Goal: Task Accomplishment & Management: Complete application form

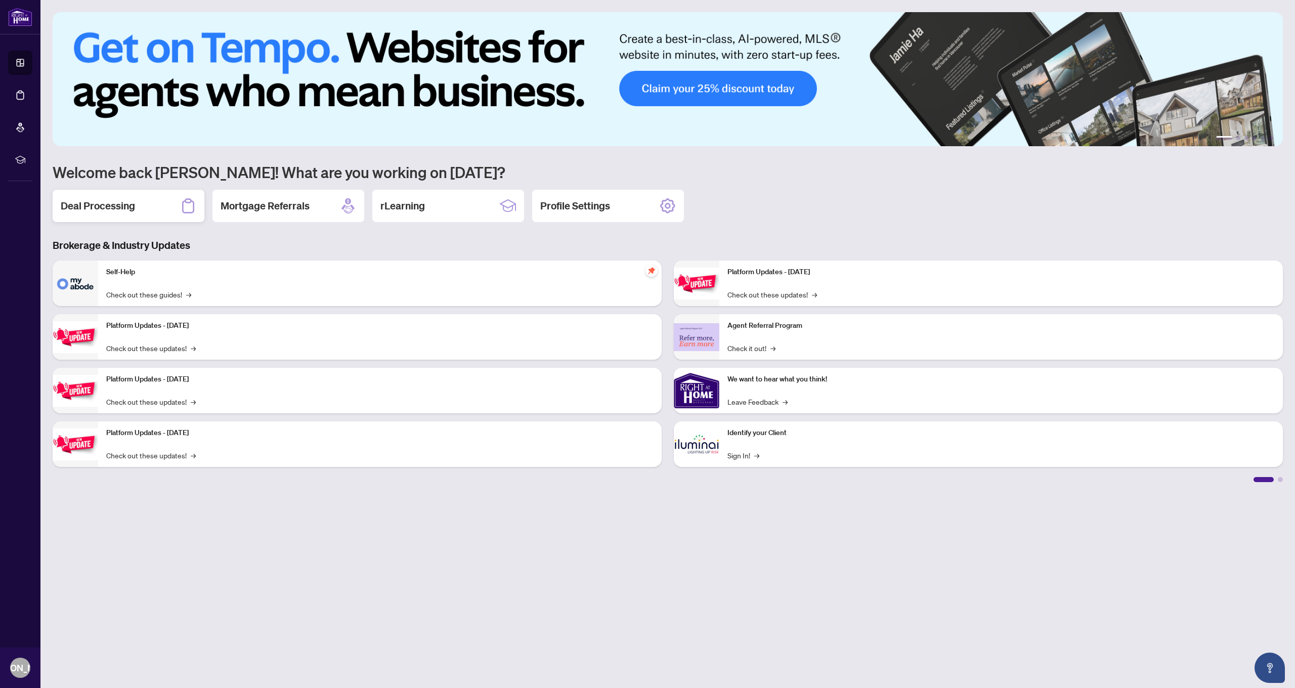
click at [132, 208] on h2 "Deal Processing" at bounding box center [98, 206] width 74 height 14
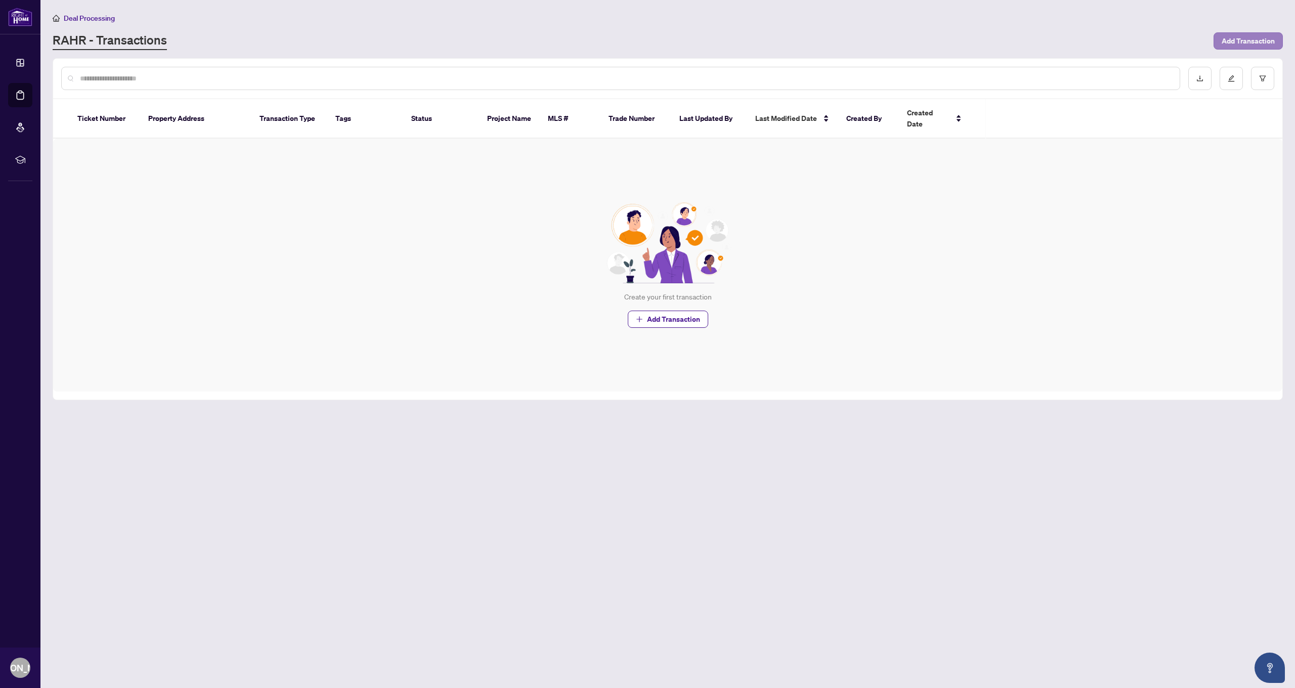
click at [1232, 41] on span "Add Transaction" at bounding box center [1248, 41] width 53 height 16
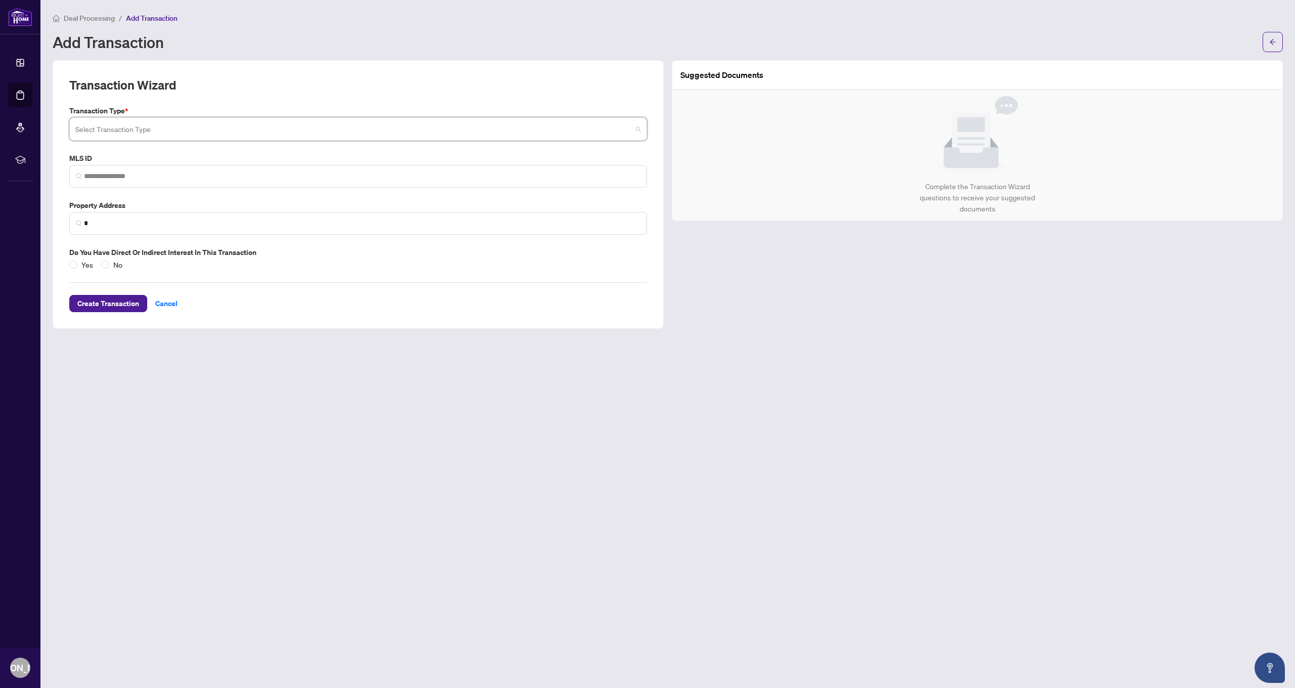
click at [174, 132] on input "search" at bounding box center [353, 130] width 557 height 22
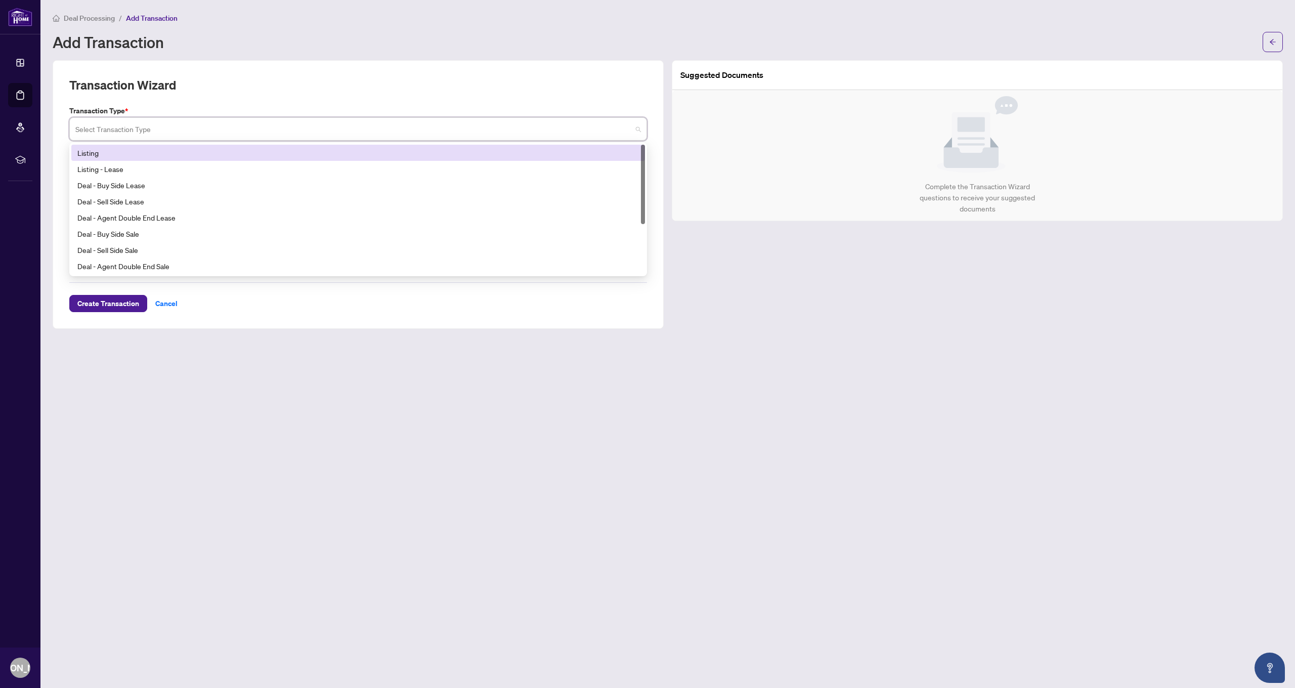
click at [138, 153] on div "Listing" at bounding box center [358, 152] width 562 height 11
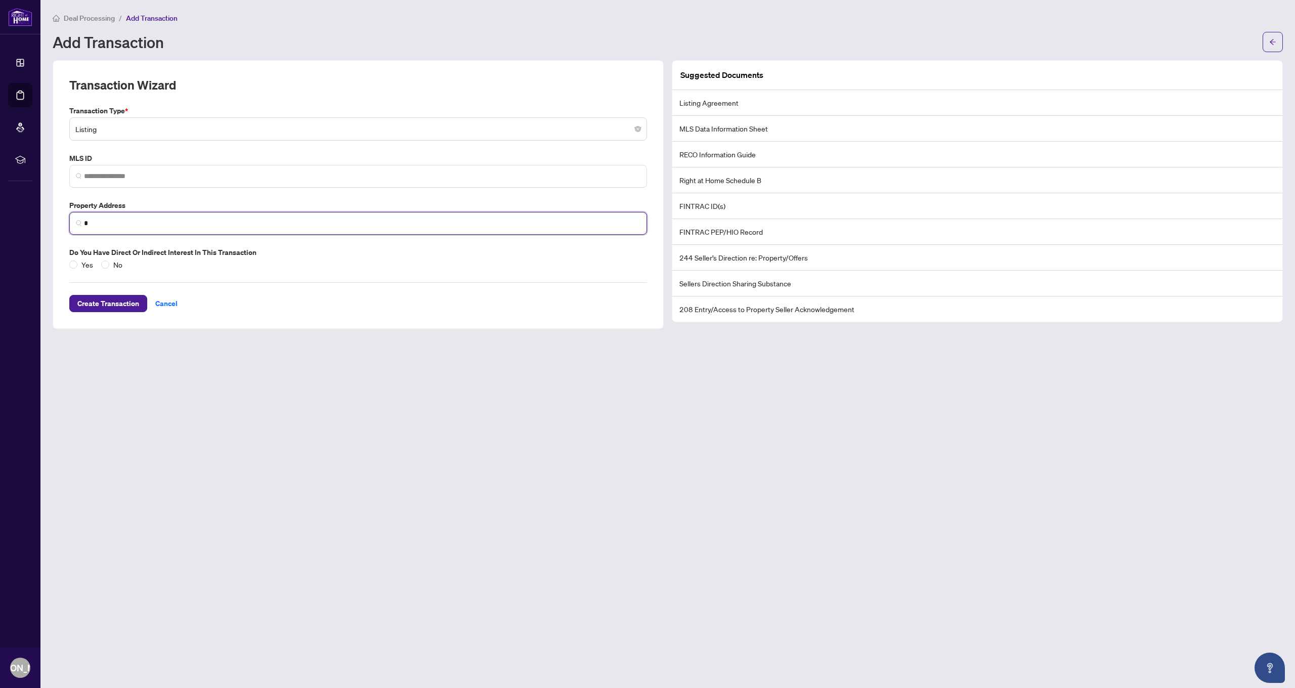
click at [471, 223] on input "*" at bounding box center [362, 223] width 557 height 11
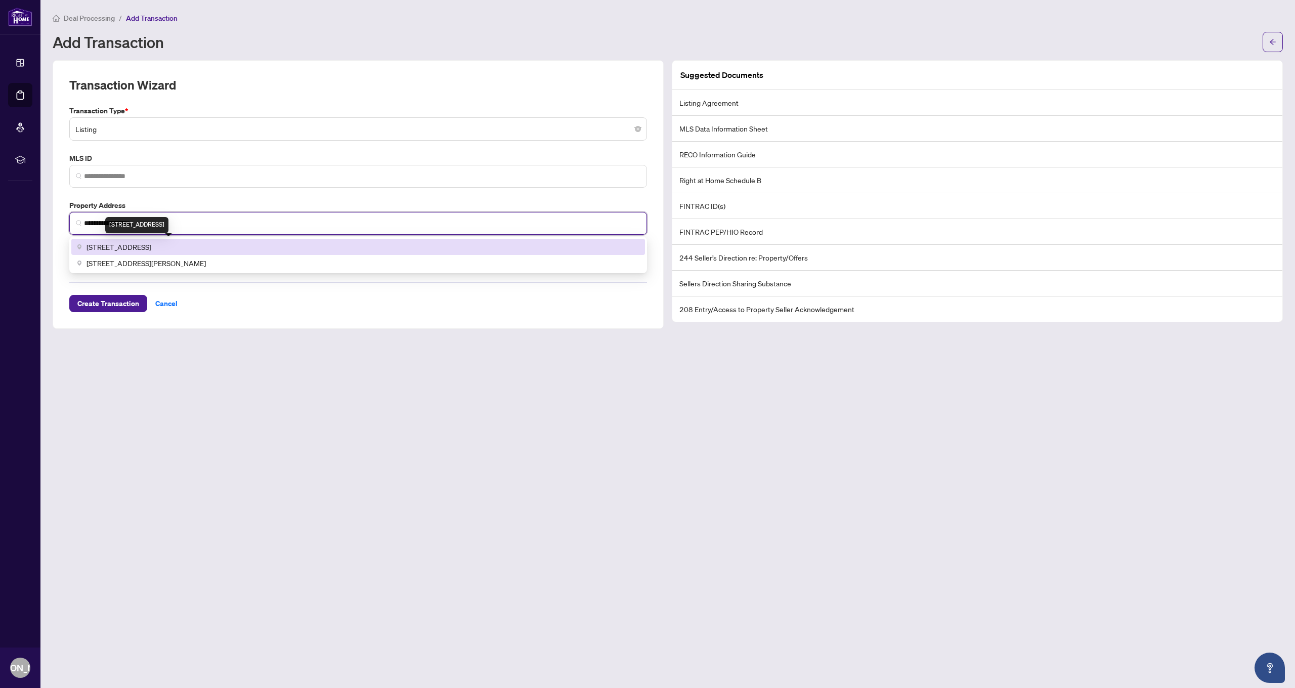
click at [151, 247] on span "[STREET_ADDRESS]" at bounding box center [119, 246] width 65 height 11
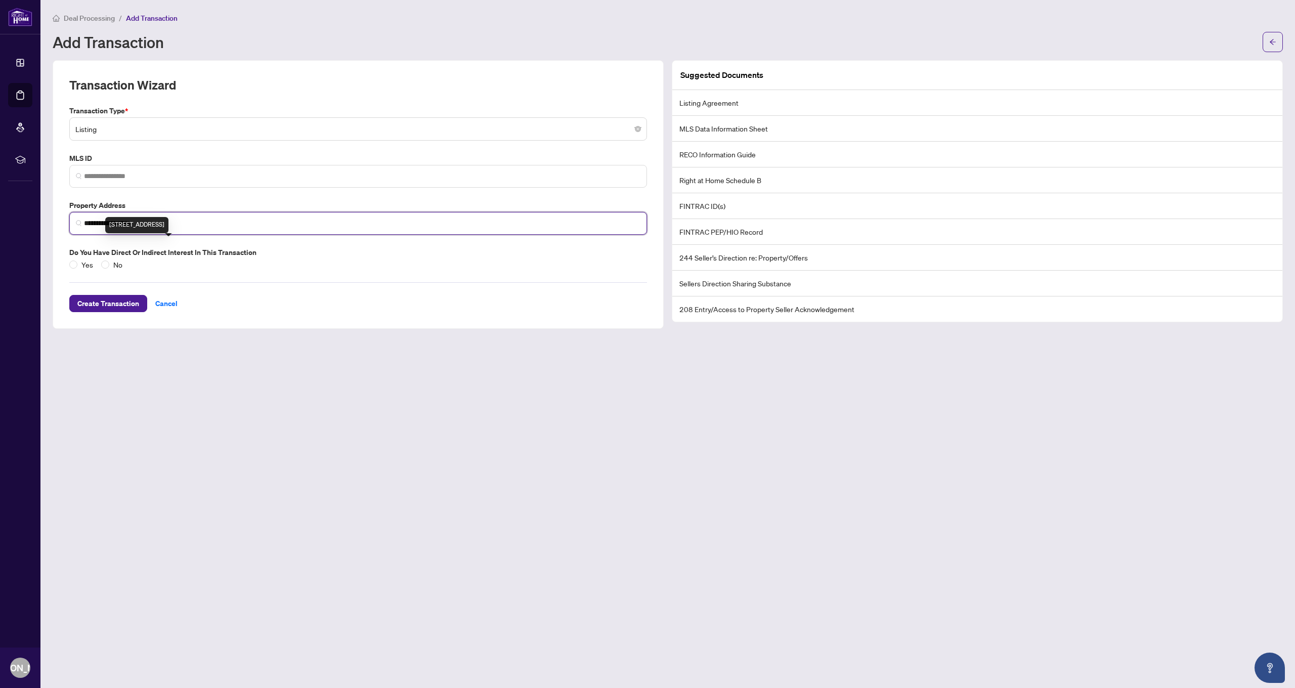
type input "**********"
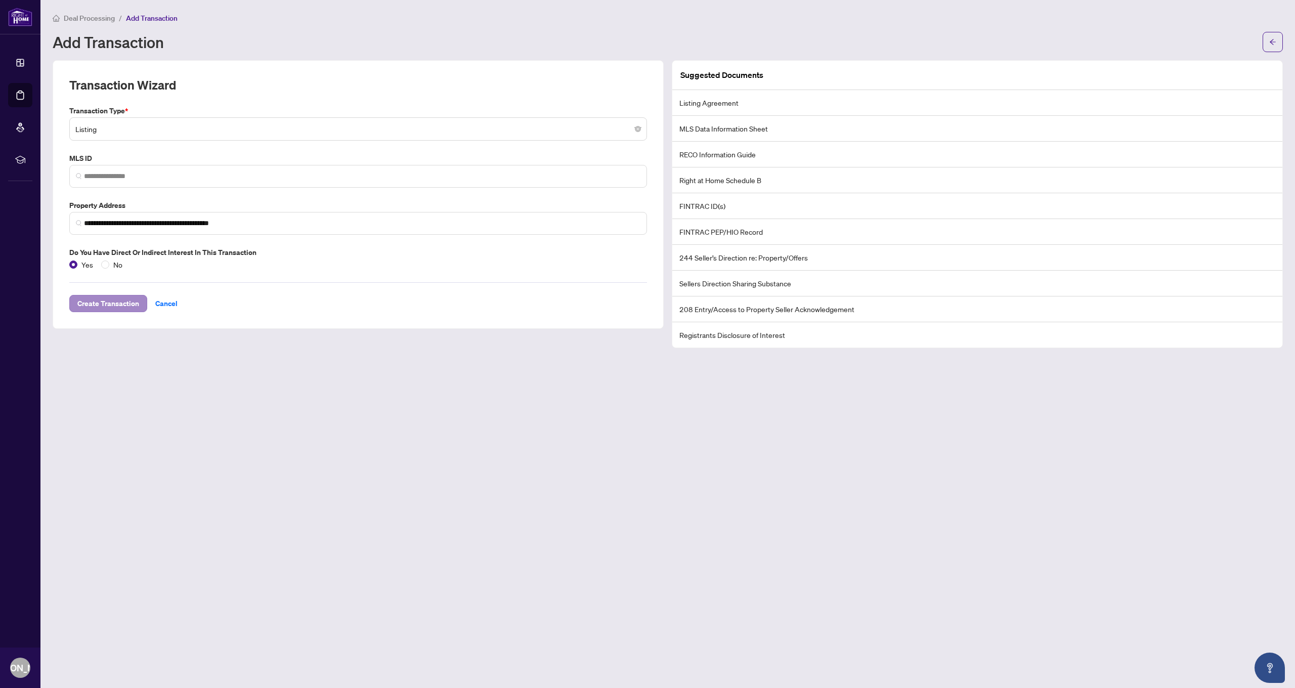
click at [119, 301] on span "Create Transaction" at bounding box center [108, 303] width 62 height 16
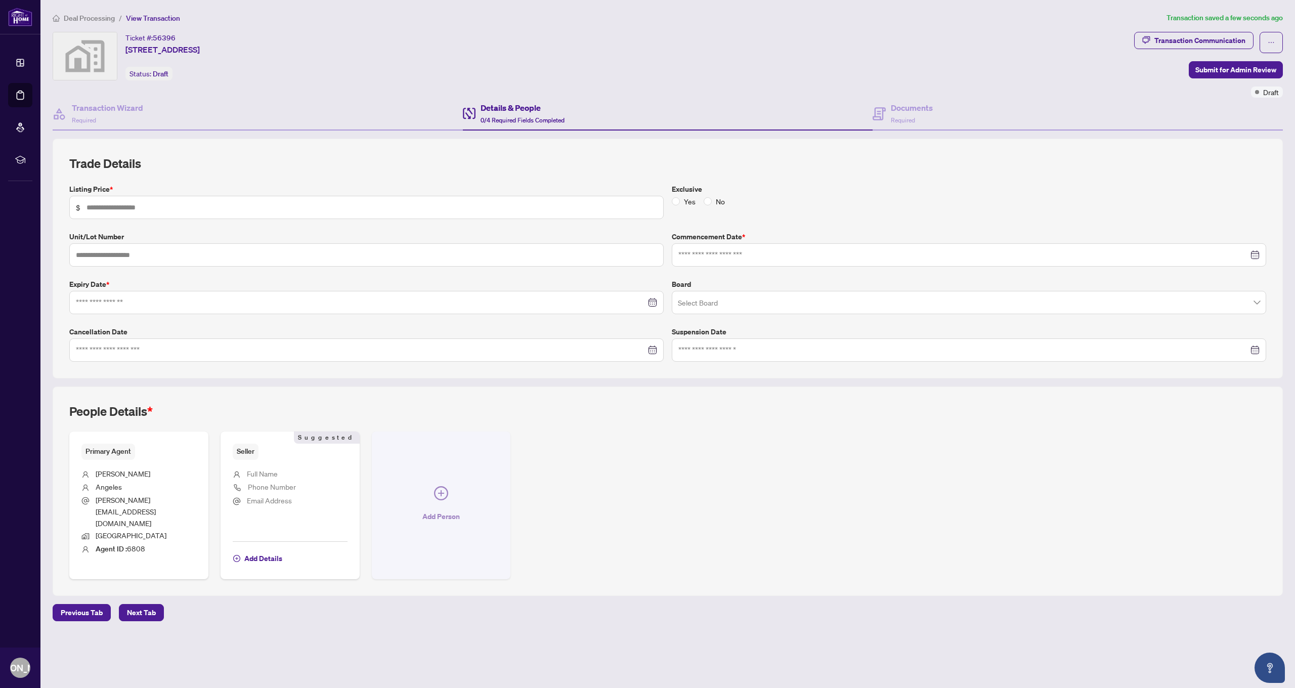
click at [441, 486] on icon "plus-circle" at bounding box center [441, 493] width 14 height 14
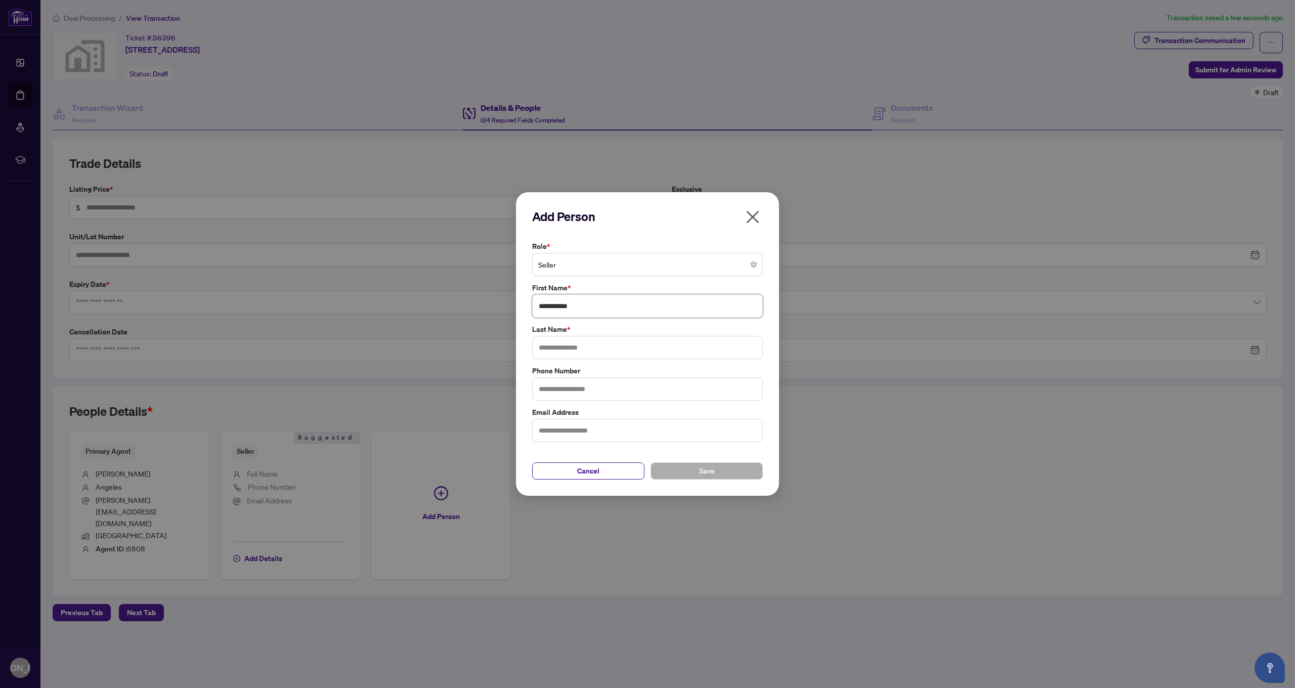
type input "**********"
type input "*******"
drag, startPoint x: 564, startPoint y: 427, endPoint x: 570, endPoint y: 422, distance: 7.3
type input "**********"
click at [674, 476] on button "Save" at bounding box center [707, 470] width 112 height 17
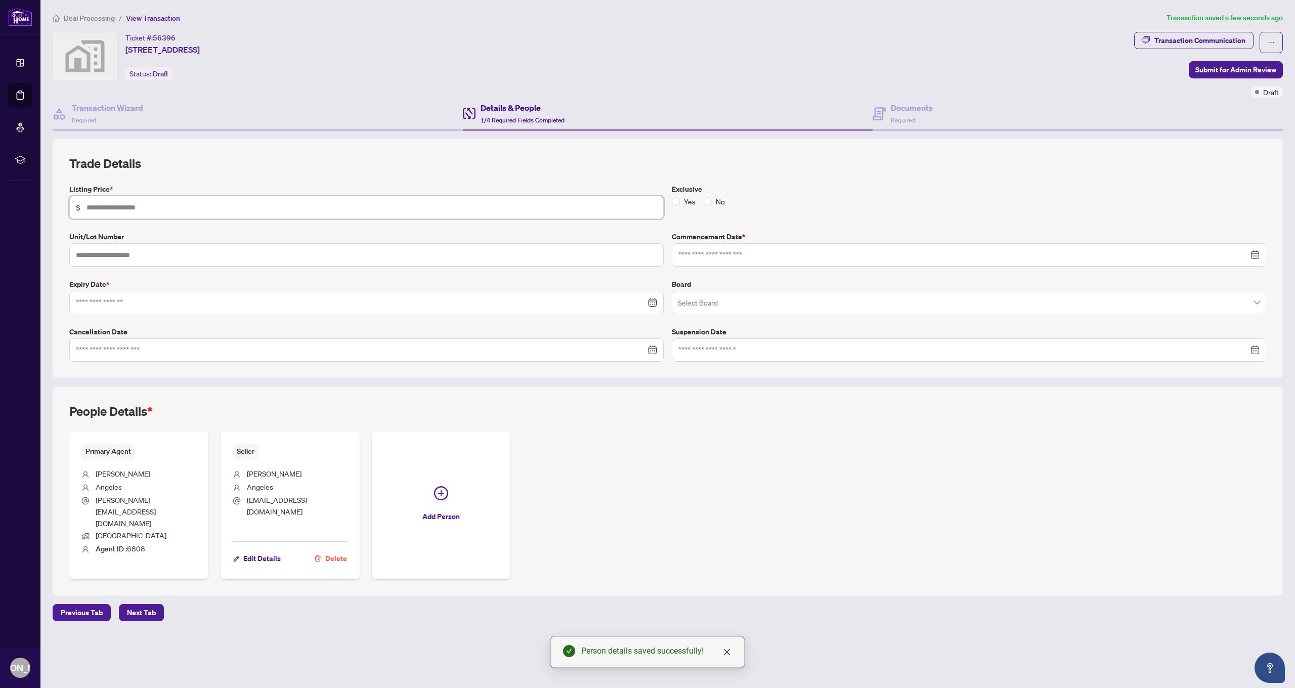
click at [195, 205] on input "text" at bounding box center [372, 207] width 571 height 11
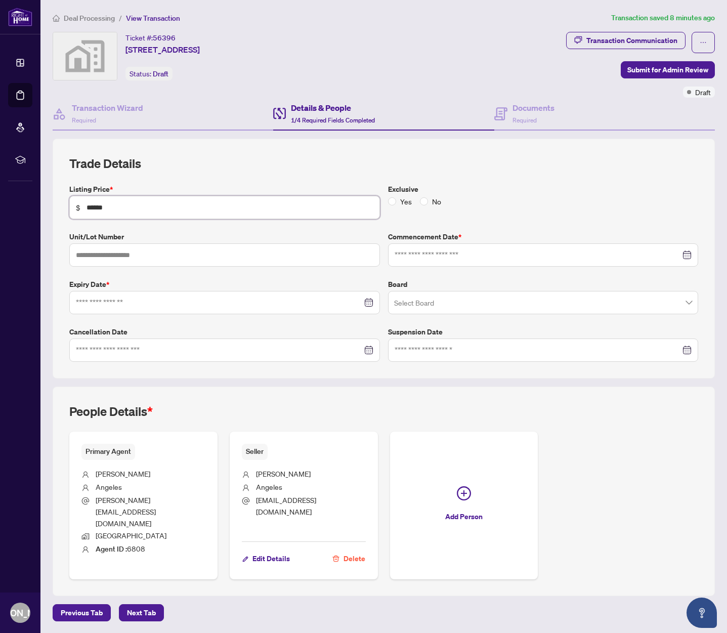
type input "*******"
click at [130, 257] on input "text" at bounding box center [224, 254] width 311 height 23
click at [424, 253] on input at bounding box center [538, 254] width 286 height 11
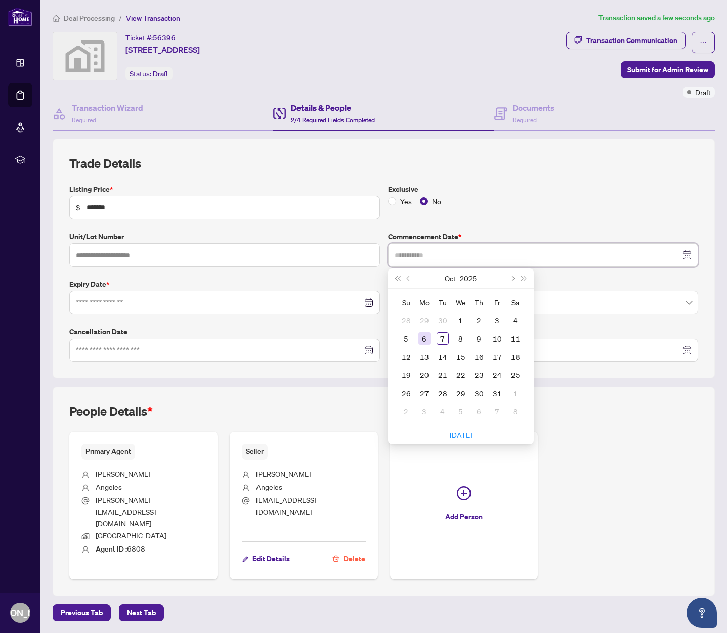
type input "**********"
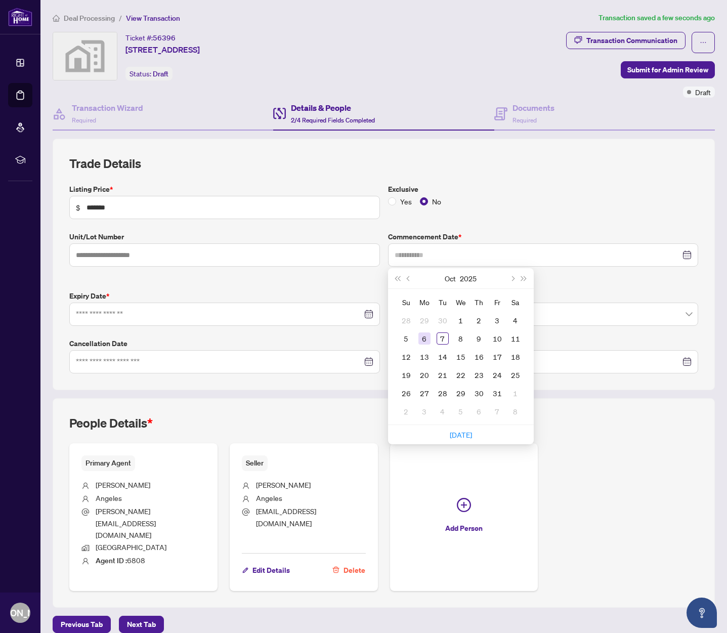
click at [425, 337] on div "6" at bounding box center [424, 338] width 12 height 12
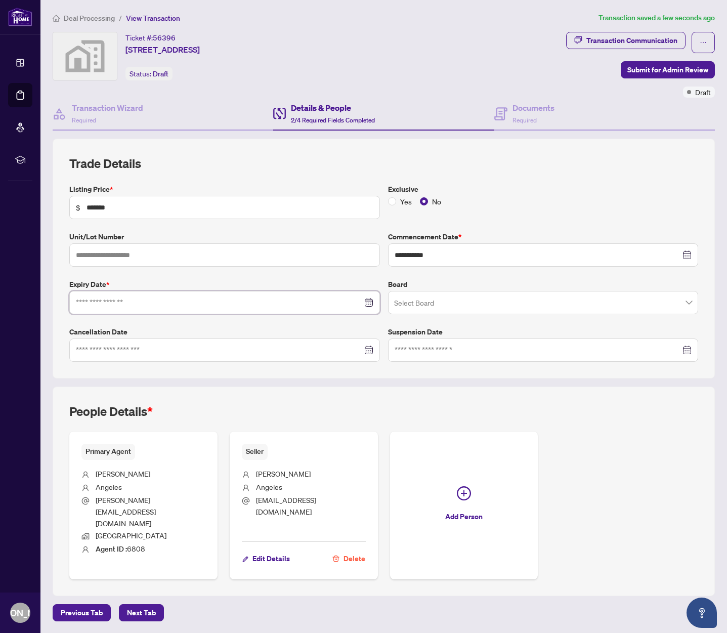
click at [187, 302] on input at bounding box center [219, 302] width 286 height 11
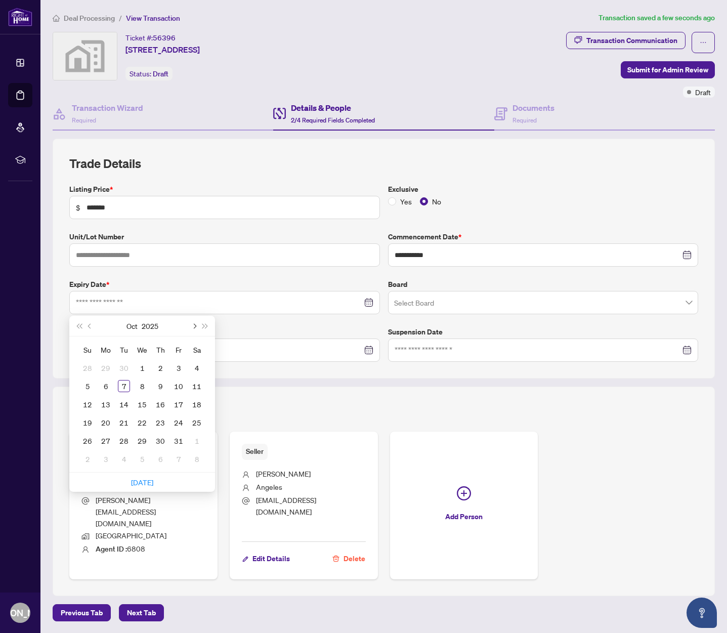
click at [196, 323] on button "Next month (PageDown)" at bounding box center [193, 326] width 11 height 20
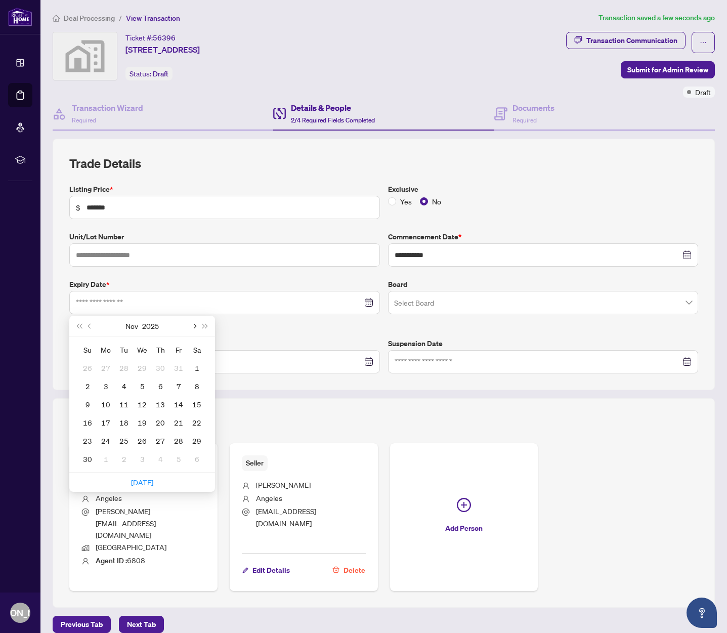
click at [196, 323] on button "Next month (PageDown)" at bounding box center [193, 326] width 11 height 20
type input "**********"
click at [179, 438] on div "30" at bounding box center [179, 441] width 12 height 12
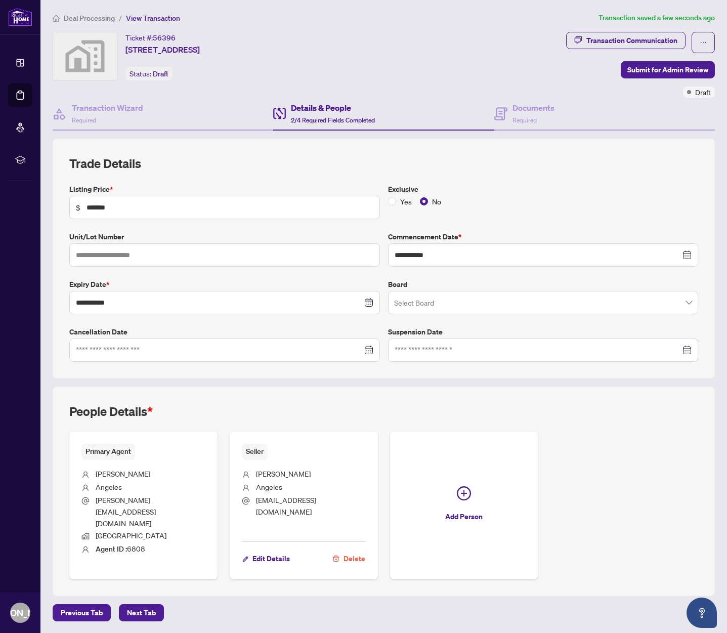
click at [684, 306] on span at bounding box center [543, 302] width 299 height 19
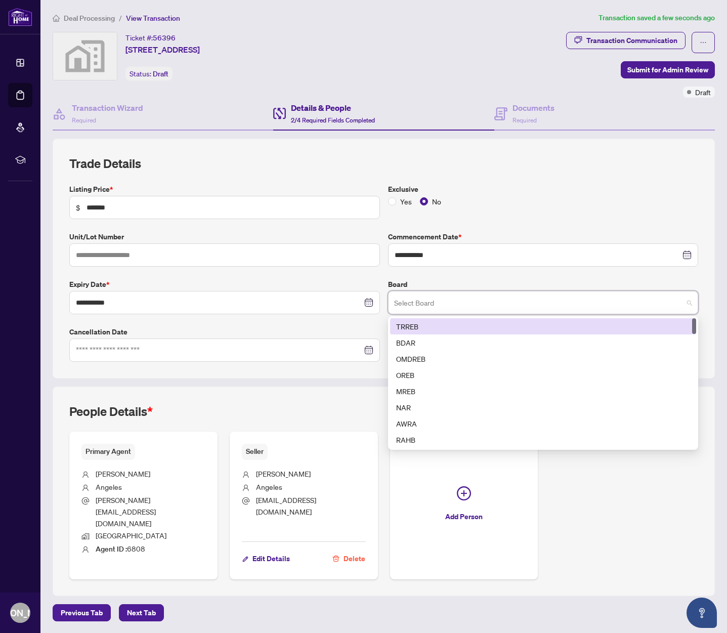
click at [510, 327] on div "TRREB" at bounding box center [543, 326] width 294 height 11
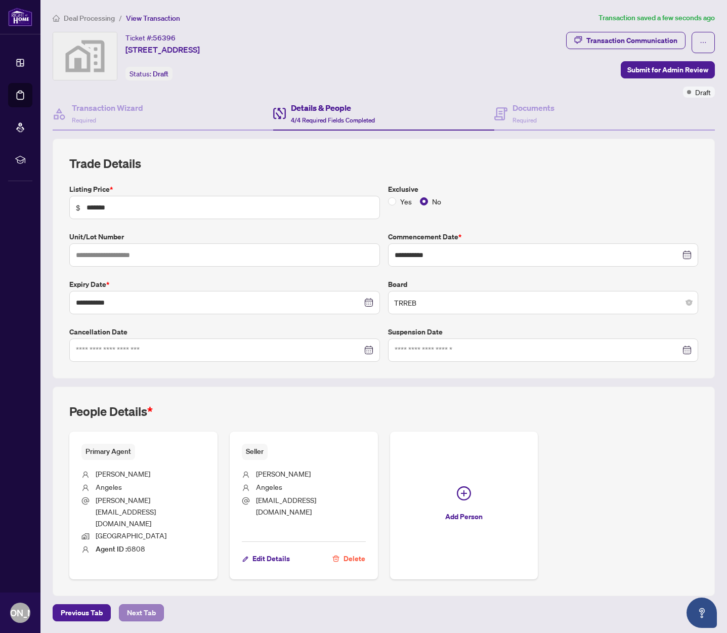
click at [152, 605] on span "Next Tab" at bounding box center [141, 613] width 29 height 16
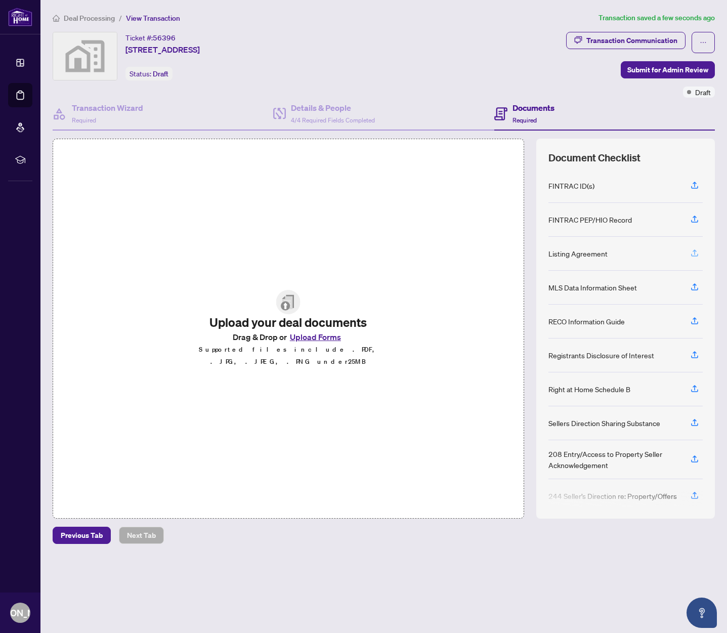
click at [694, 254] on icon "button" at bounding box center [694, 252] width 9 height 9
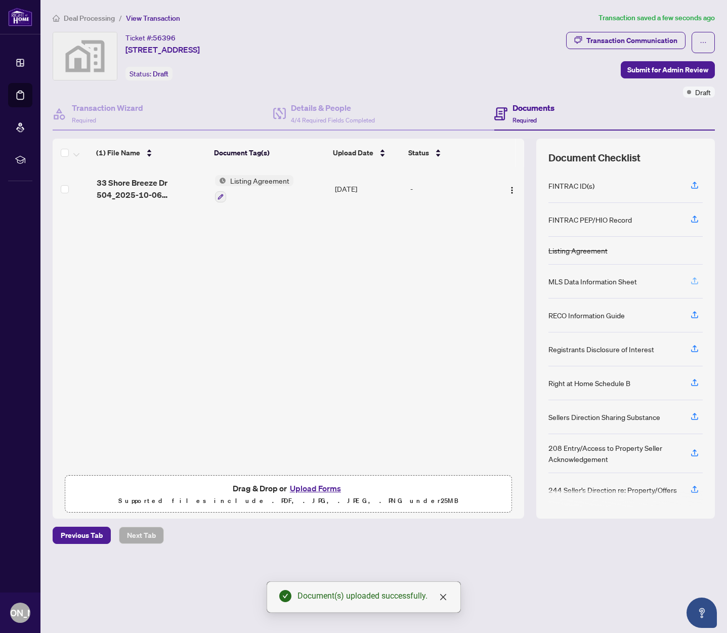
click at [695, 282] on icon "button" at bounding box center [694, 280] width 9 height 9
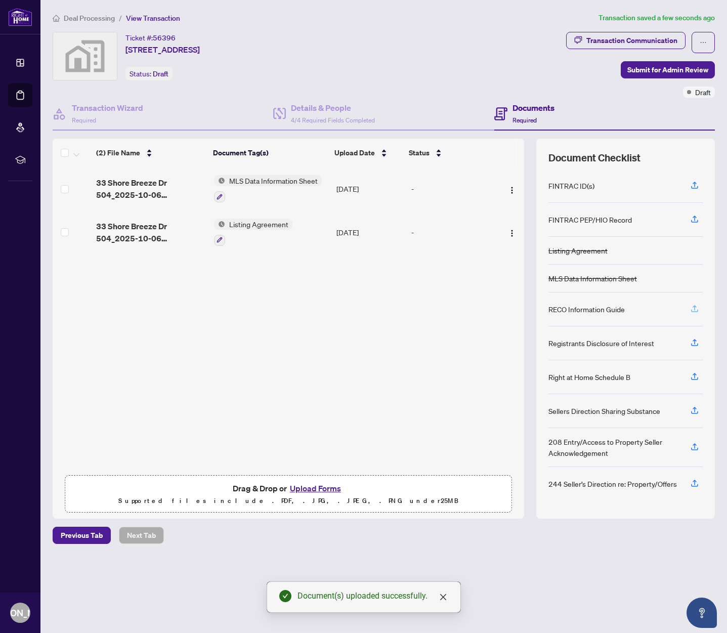
click at [694, 308] on icon "button" at bounding box center [694, 308] width 9 height 9
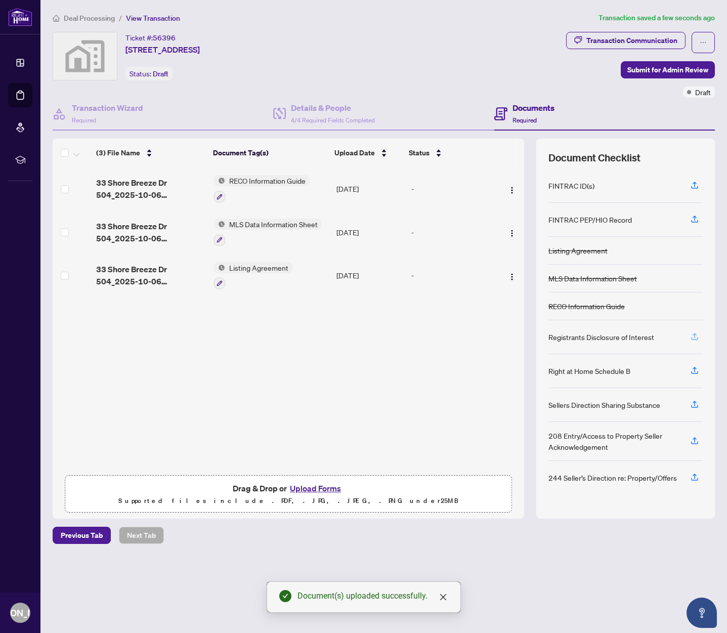
click at [695, 336] on icon "button" at bounding box center [694, 336] width 9 height 9
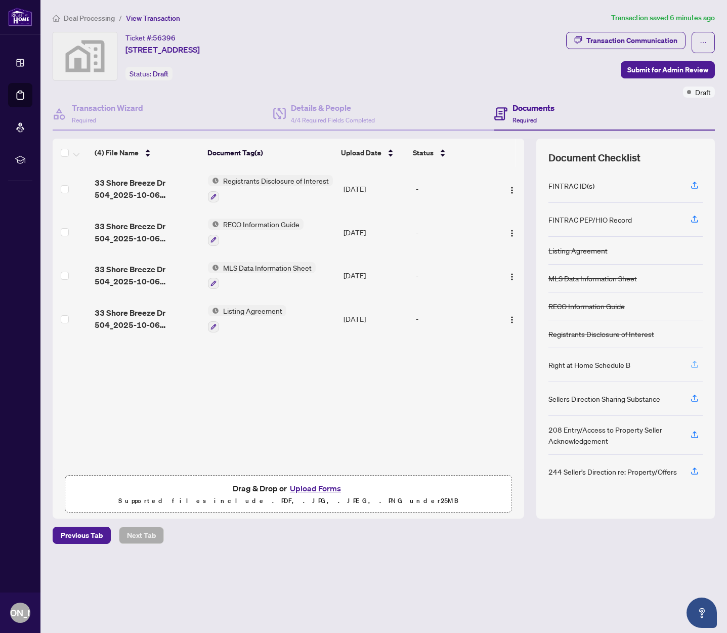
click at [692, 363] on icon "button" at bounding box center [694, 364] width 9 height 9
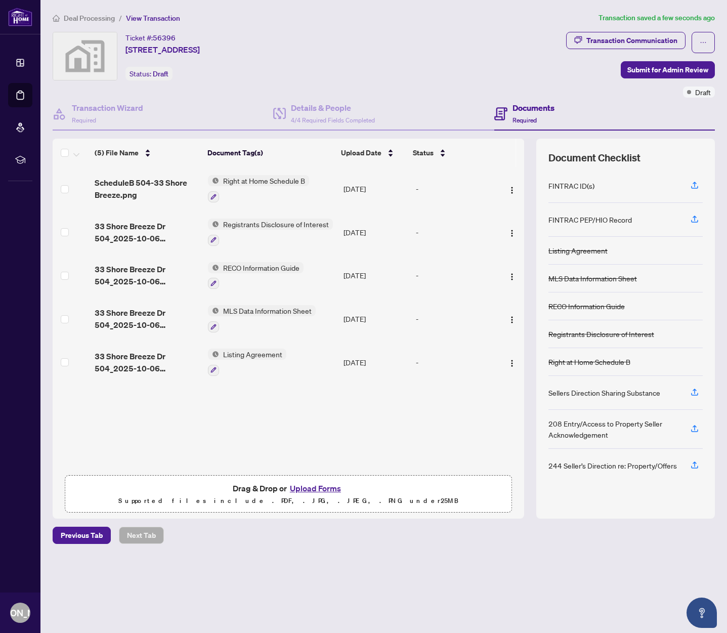
click at [271, 182] on span "Right at Home Schedule B" at bounding box center [264, 180] width 90 height 11
click at [211, 197] on icon "button" at bounding box center [214, 197] width 6 height 6
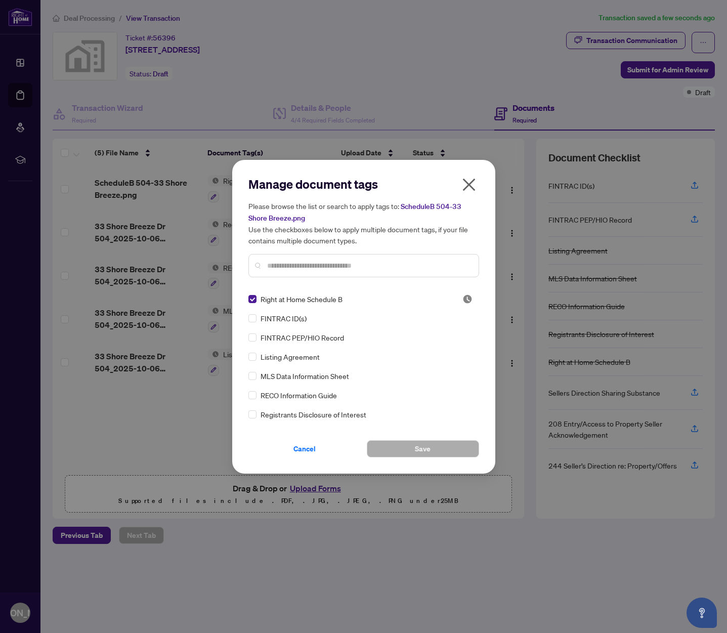
click at [467, 187] on icon "close" at bounding box center [468, 184] width 13 height 13
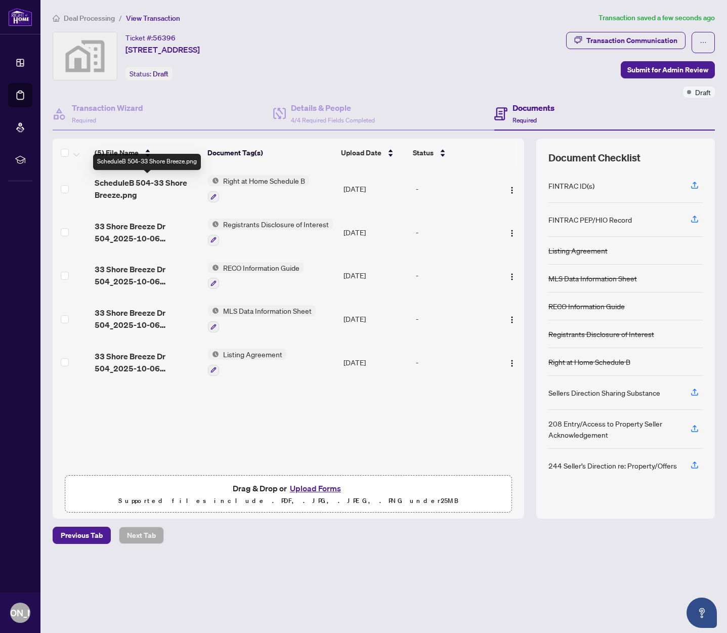
click at [132, 186] on span "ScheduleB 504-33 Shore Breeze.png" at bounding box center [147, 189] width 105 height 24
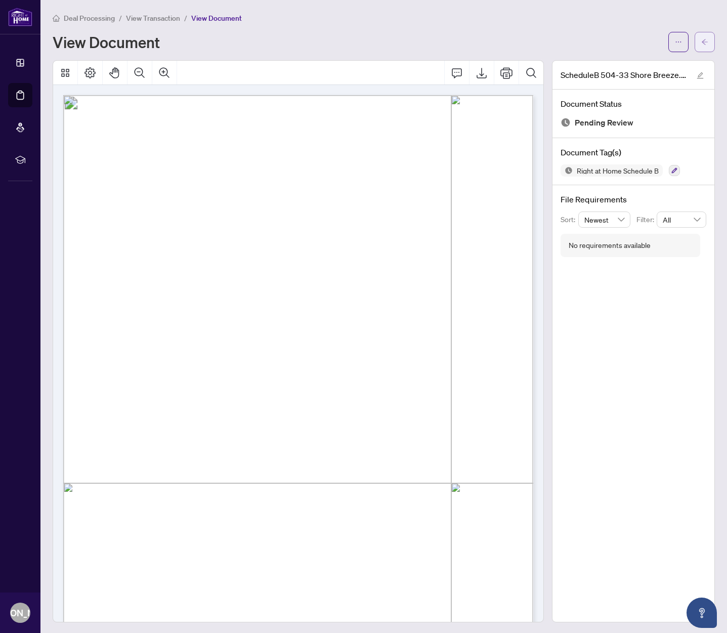
click at [702, 46] on span "button" at bounding box center [704, 42] width 7 height 16
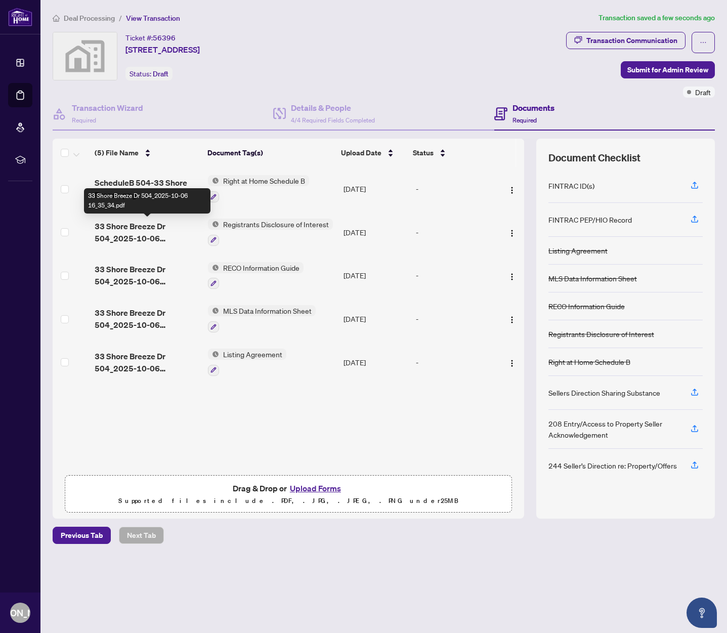
click at [120, 236] on span "33 Shore Breeze Dr 504_2025-10-06 16_35_34.pdf" at bounding box center [147, 232] width 105 height 24
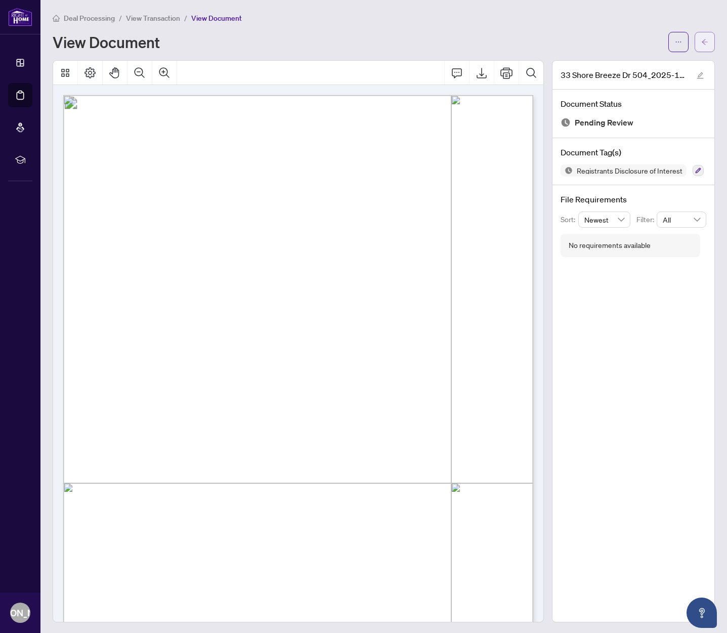
click at [709, 42] on button "button" at bounding box center [705, 42] width 20 height 20
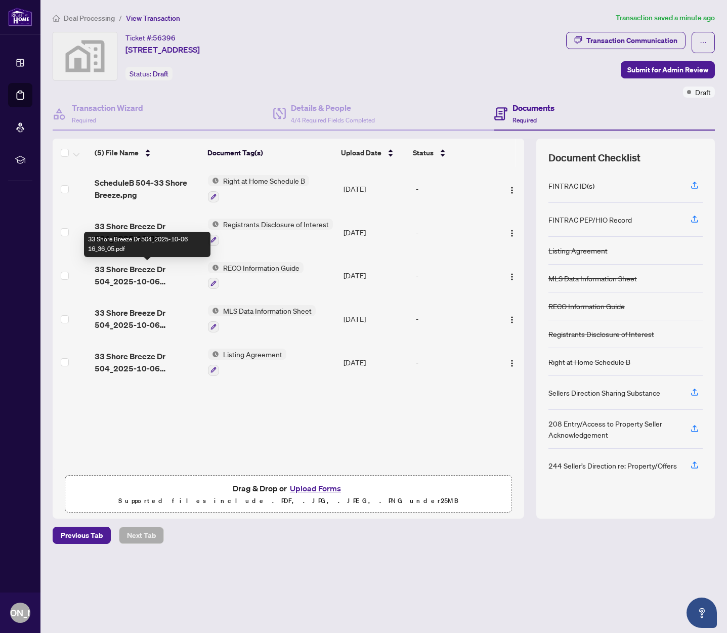
click at [130, 272] on span "33 Shore Breeze Dr 504_2025-10-06 16_36_05.pdf" at bounding box center [147, 275] width 105 height 24
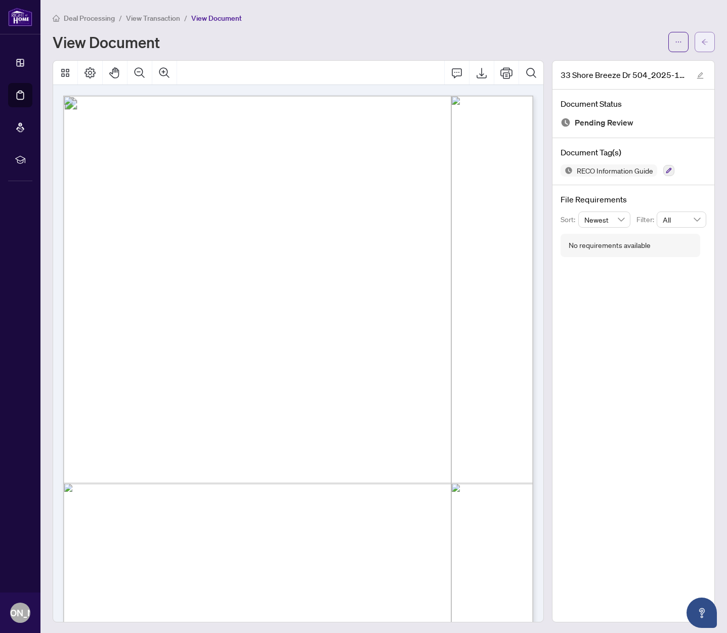
scroll to position [6845, 0]
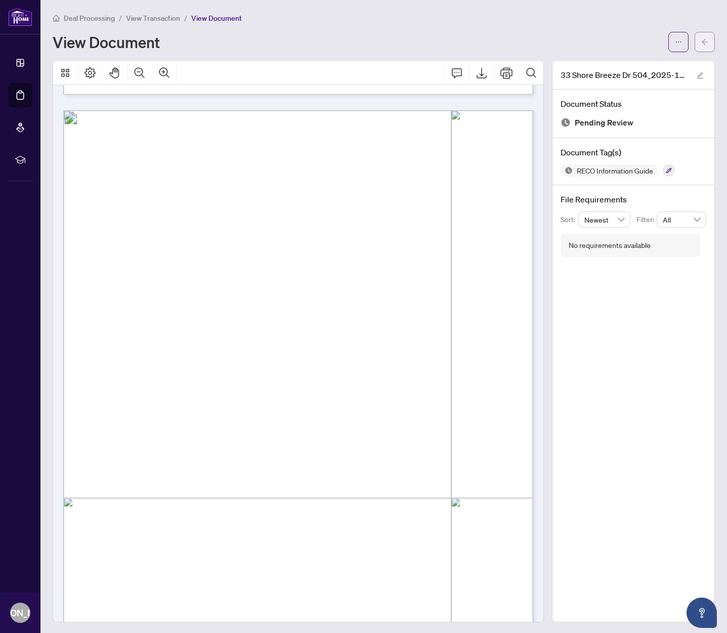
click at [707, 41] on icon "arrow-left" at bounding box center [704, 41] width 7 height 7
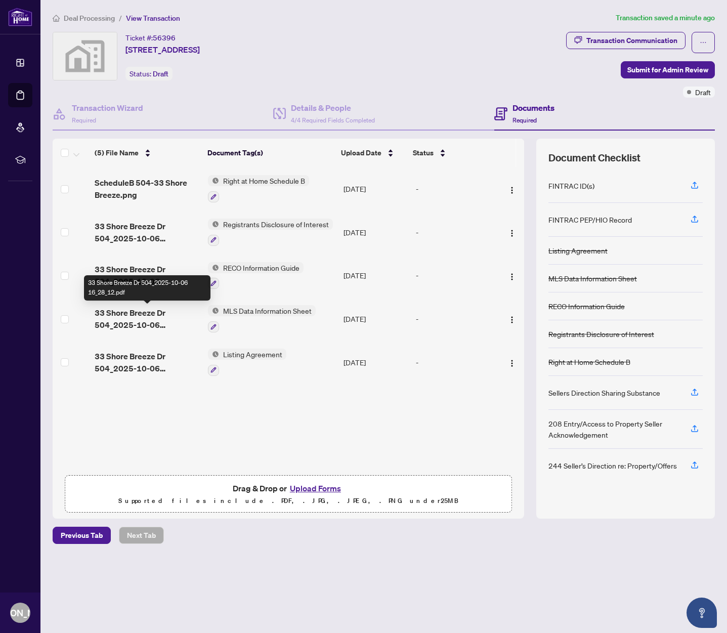
click at [126, 318] on span "33 Shore Breeze Dr 504_2025-10-06 16_28_12.pdf" at bounding box center [147, 319] width 105 height 24
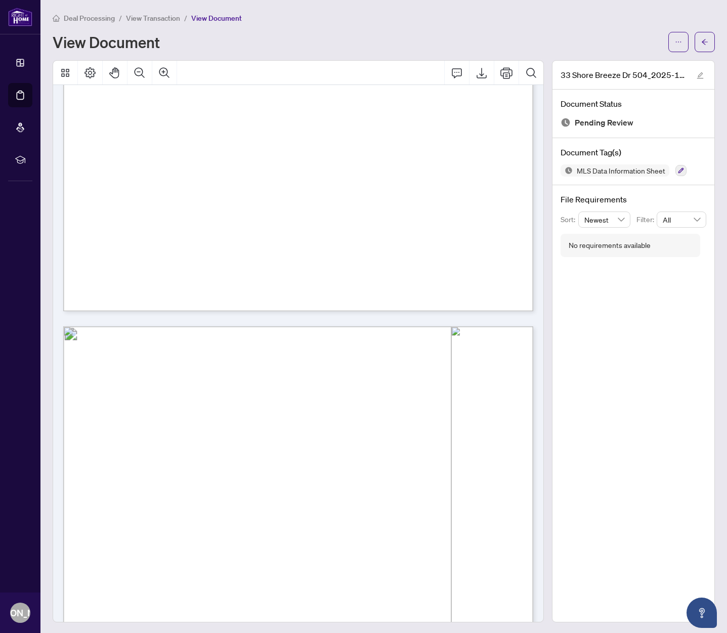
scroll to position [5083, 0]
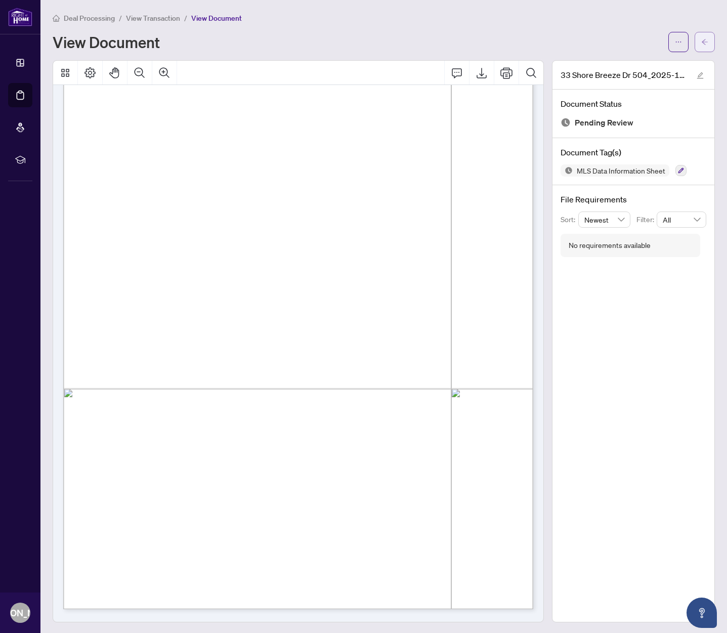
click at [709, 40] on button "button" at bounding box center [705, 42] width 20 height 20
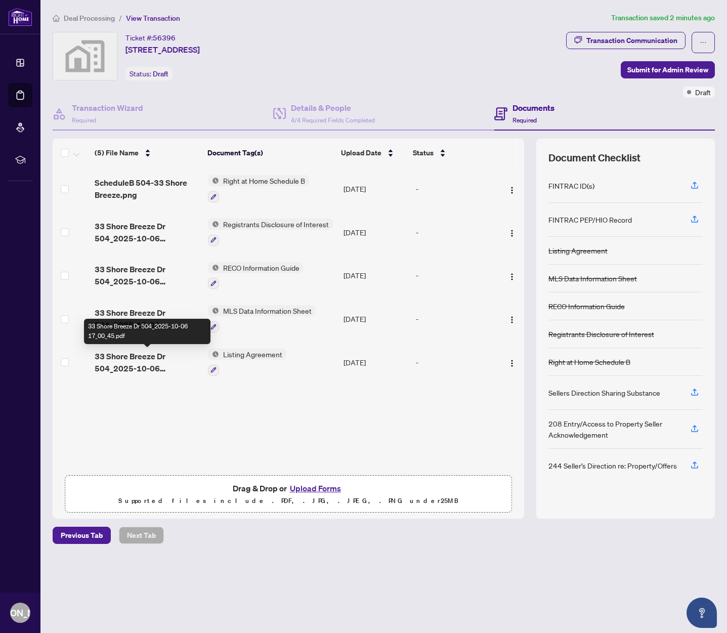
click at [127, 365] on span "33 Shore Breeze Dr 504_2025-10-06 17_00_45.pdf" at bounding box center [147, 362] width 105 height 24
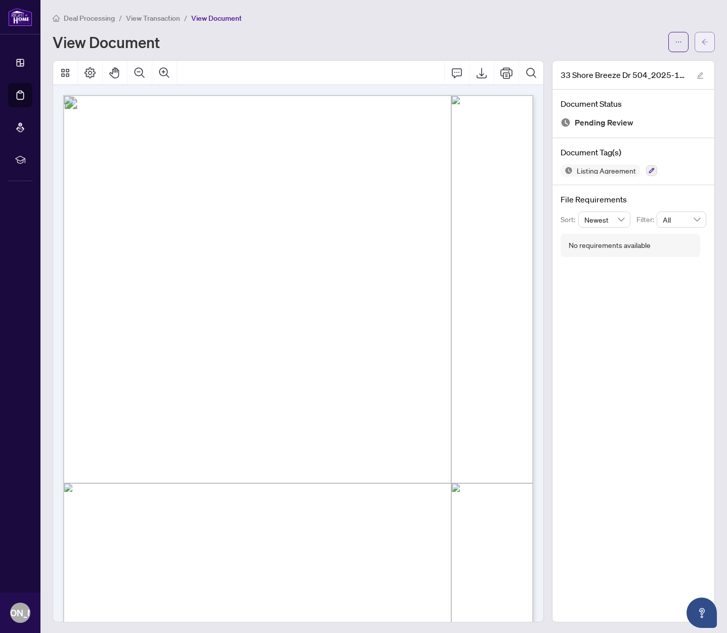
click at [704, 42] on icon "arrow-left" at bounding box center [705, 42] width 6 height 6
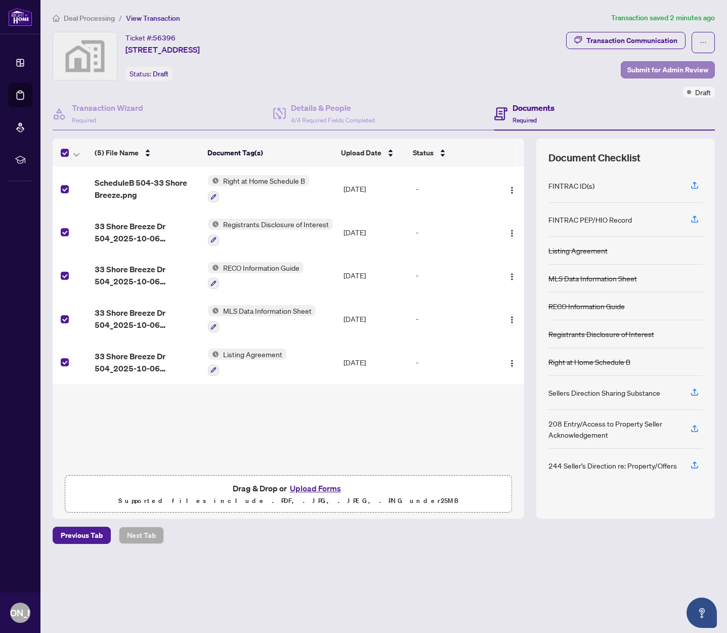
click at [680, 71] on span "Submit for Admin Review" at bounding box center [667, 70] width 81 height 16
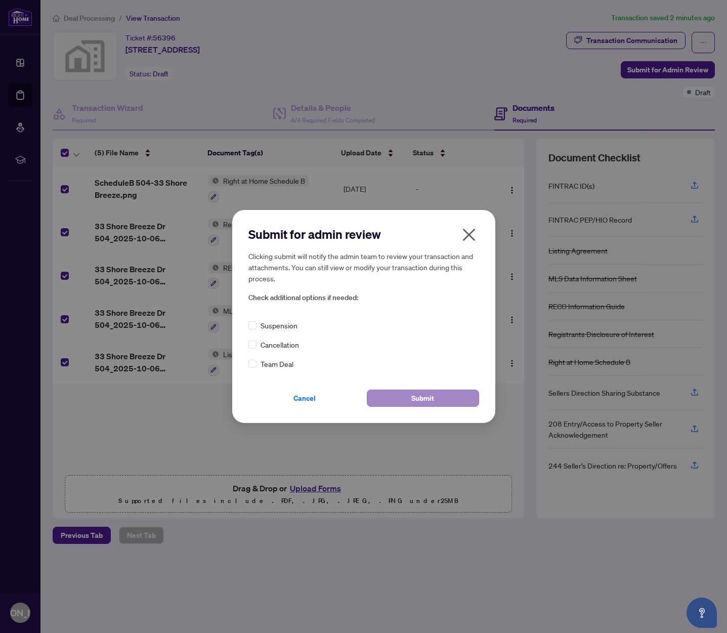
click at [405, 397] on button "Submit" at bounding box center [423, 398] width 112 height 17
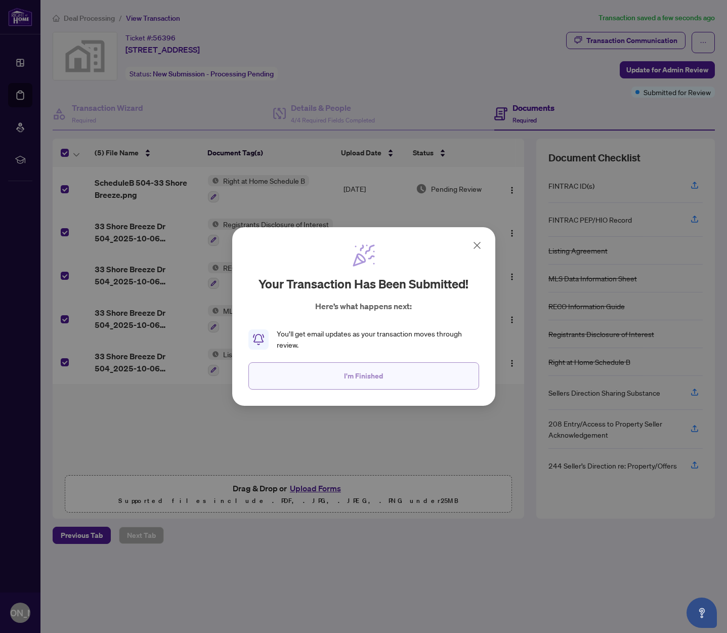
click at [376, 383] on span "I'm Finished" at bounding box center [363, 376] width 39 height 16
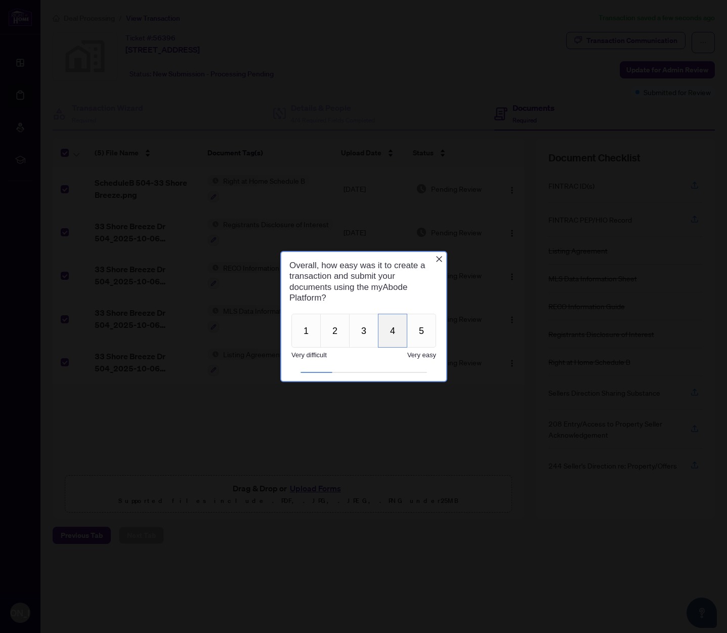
click at [389, 334] on button "4" at bounding box center [391, 331] width 29 height 34
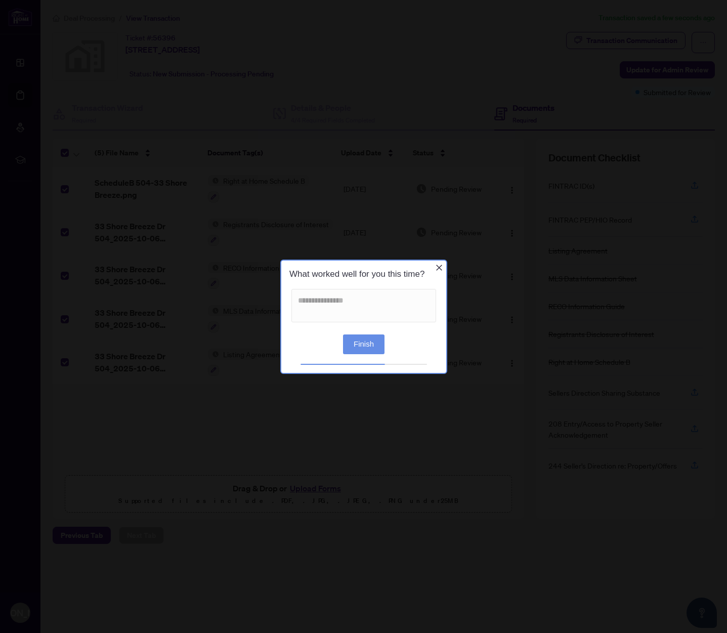
click at [364, 346] on button "Finish" at bounding box center [363, 344] width 41 height 20
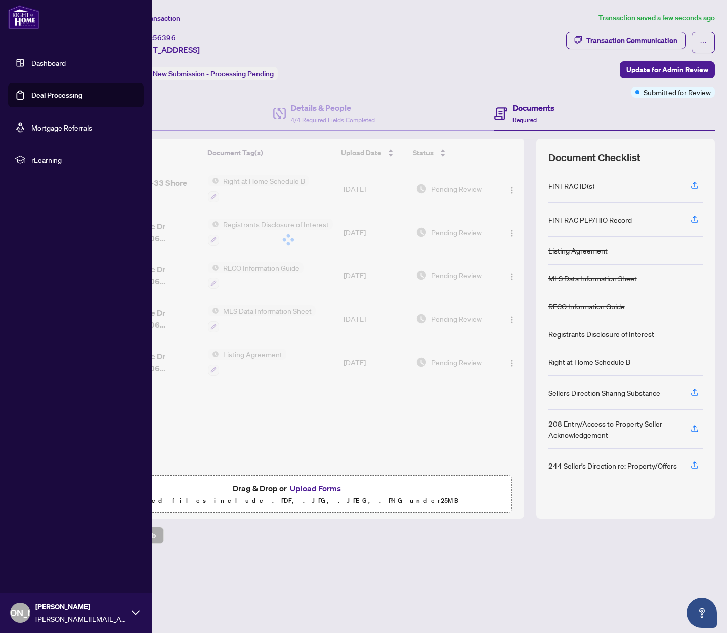
click at [40, 64] on link "Dashboard" at bounding box center [48, 62] width 34 height 9
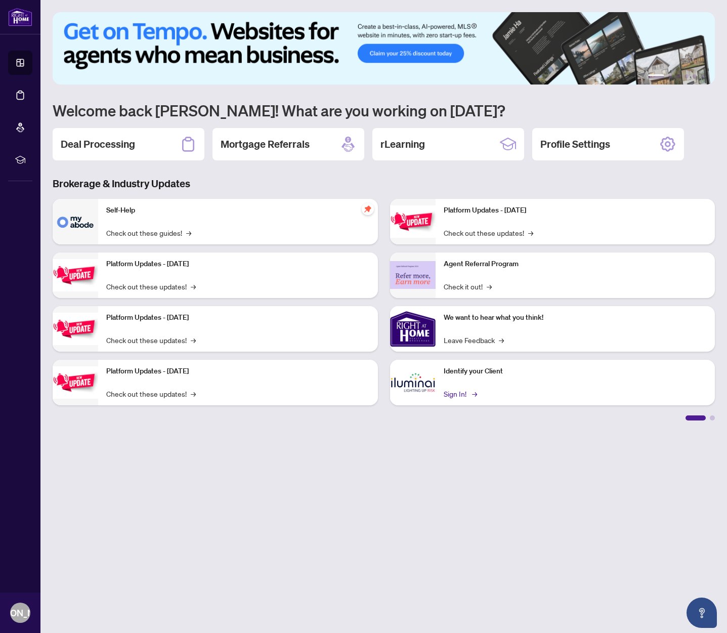
click at [460, 396] on link "Sign In! →" at bounding box center [460, 393] width 32 height 11
click at [145, 150] on div "Deal Processing" at bounding box center [129, 144] width 152 height 32
